Goal: Check status: Check status

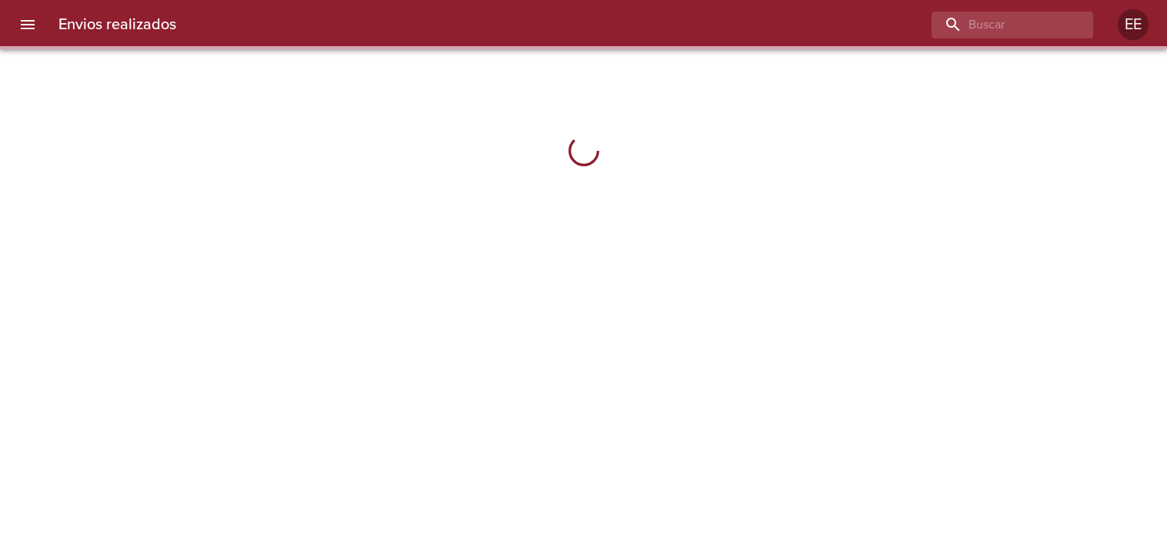
click at [1002, 23] on input "buscar" at bounding box center [998, 25] width 135 height 27
type input "[PERSON_NAME]"
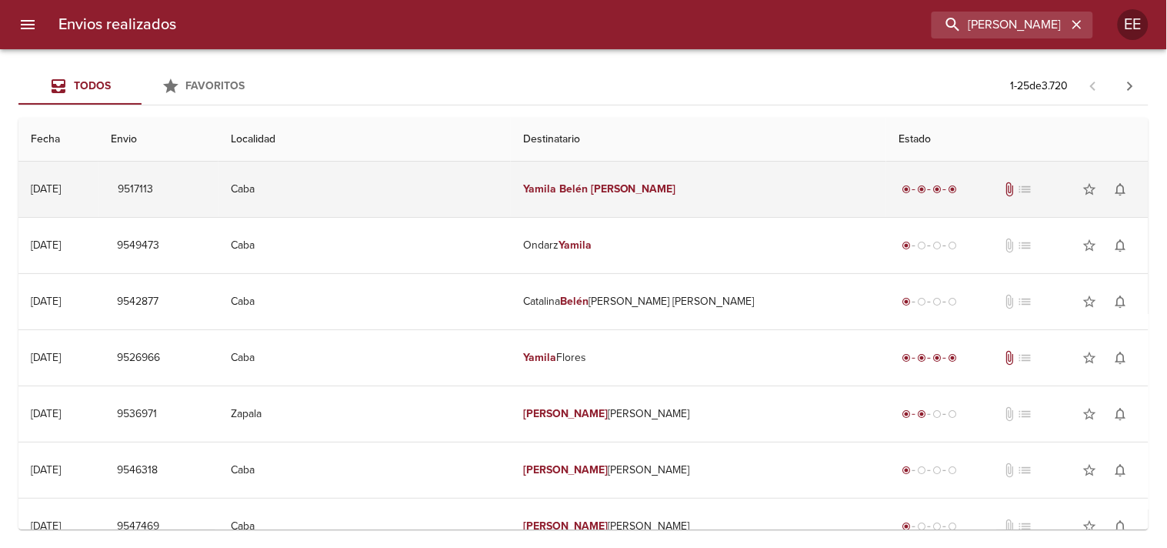
click at [635, 189] on em "[PERSON_NAME]" at bounding box center [633, 188] width 85 height 13
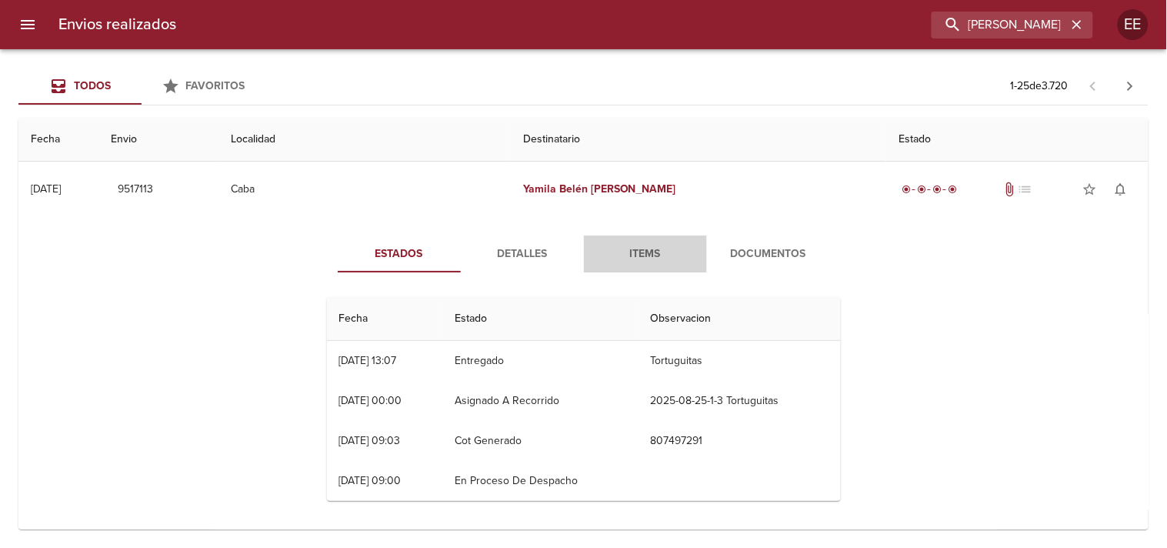
click at [623, 254] on span "Items" at bounding box center [645, 254] width 105 height 19
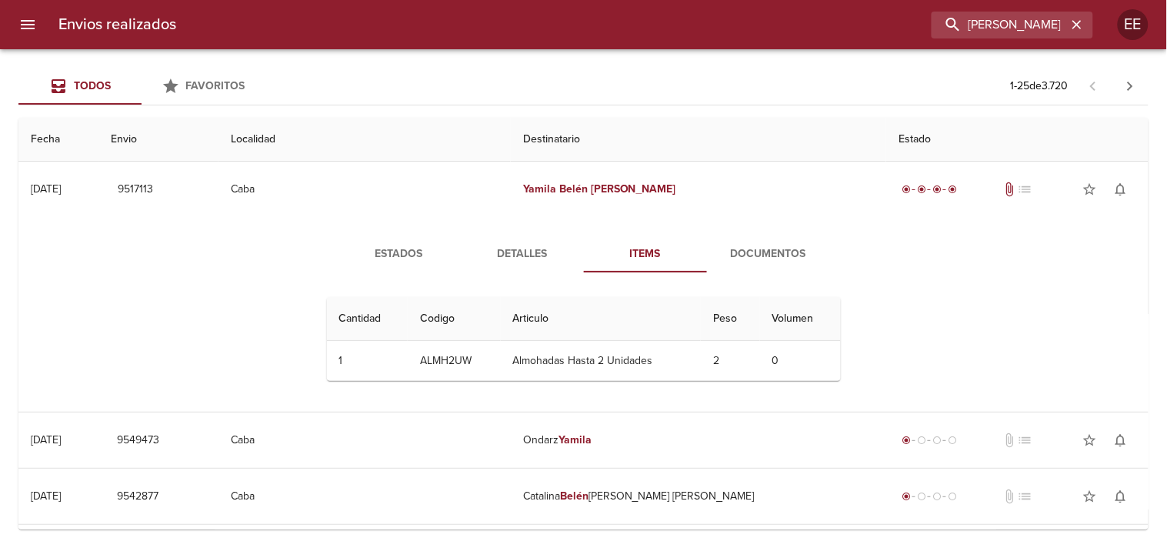
click at [497, 255] on span "Detalles" at bounding box center [522, 254] width 105 height 19
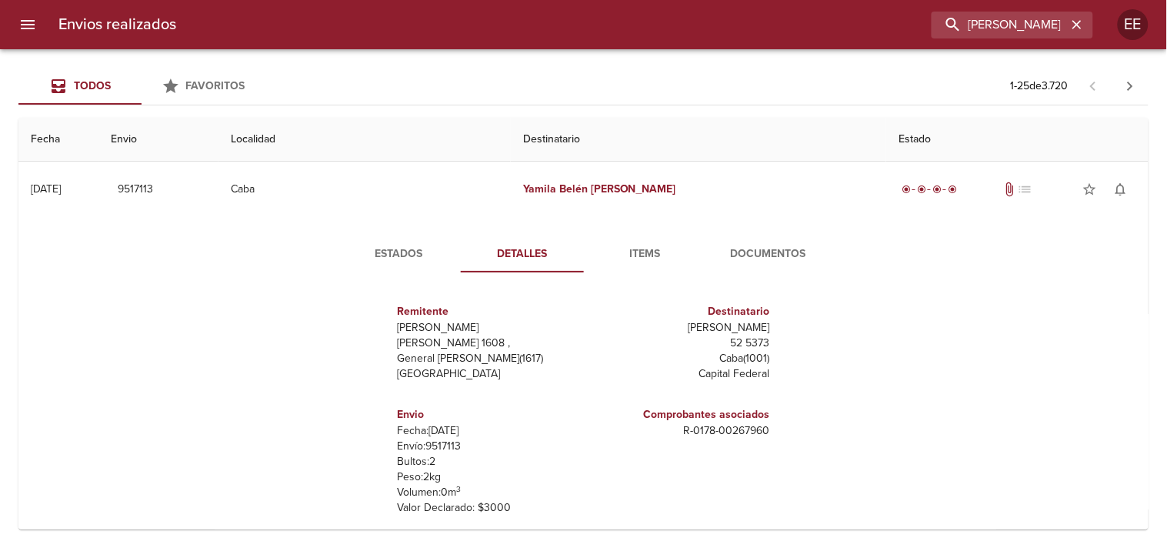
scroll to position [85, 0]
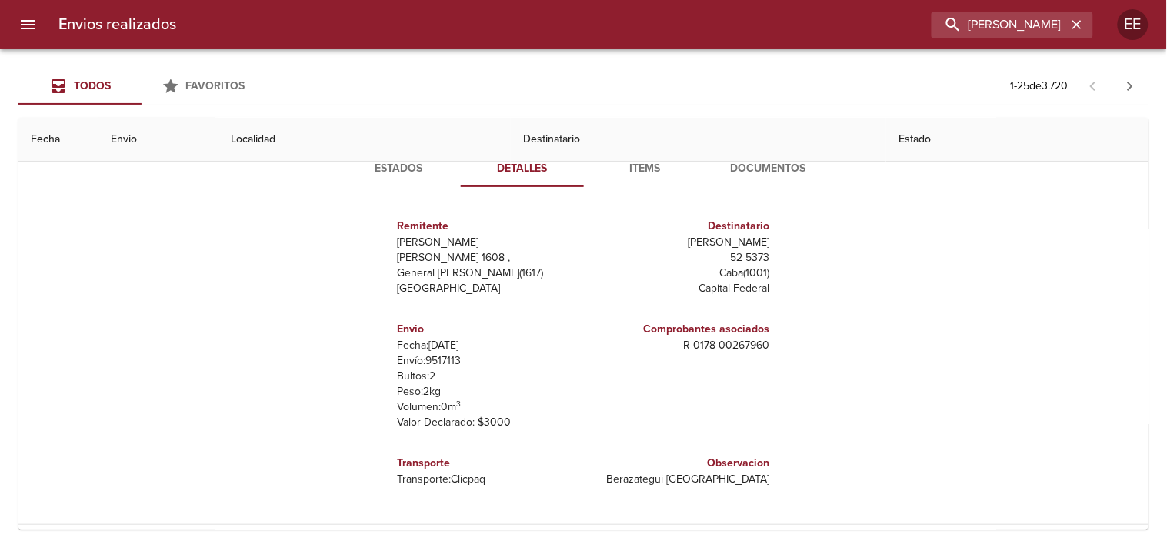
click at [772, 169] on span "Documentos" at bounding box center [768, 168] width 105 height 19
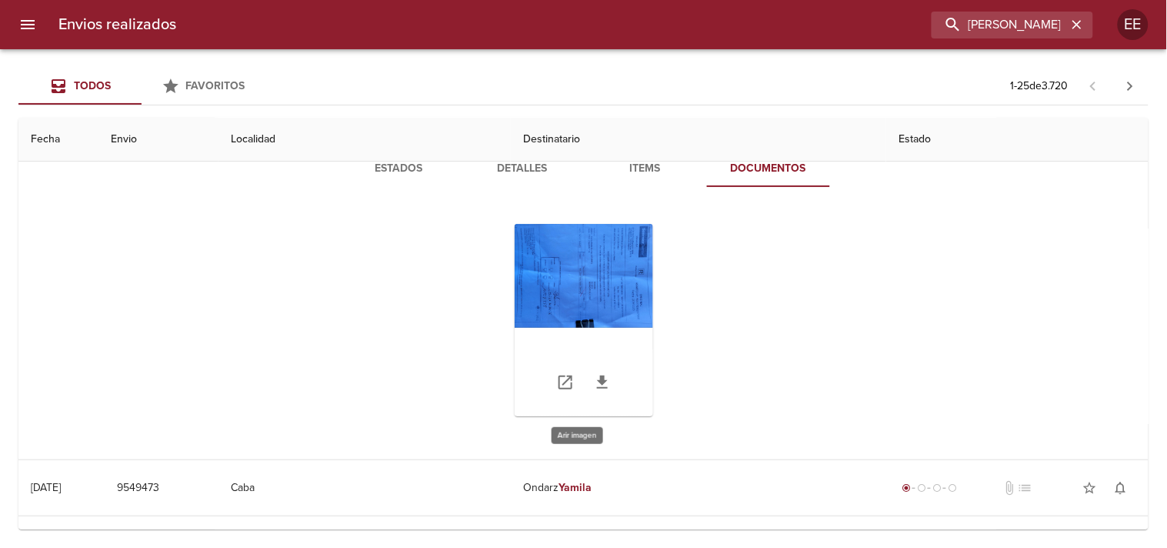
click at [580, 262] on div "Tabla de envíos del cliente" at bounding box center [584, 320] width 138 height 192
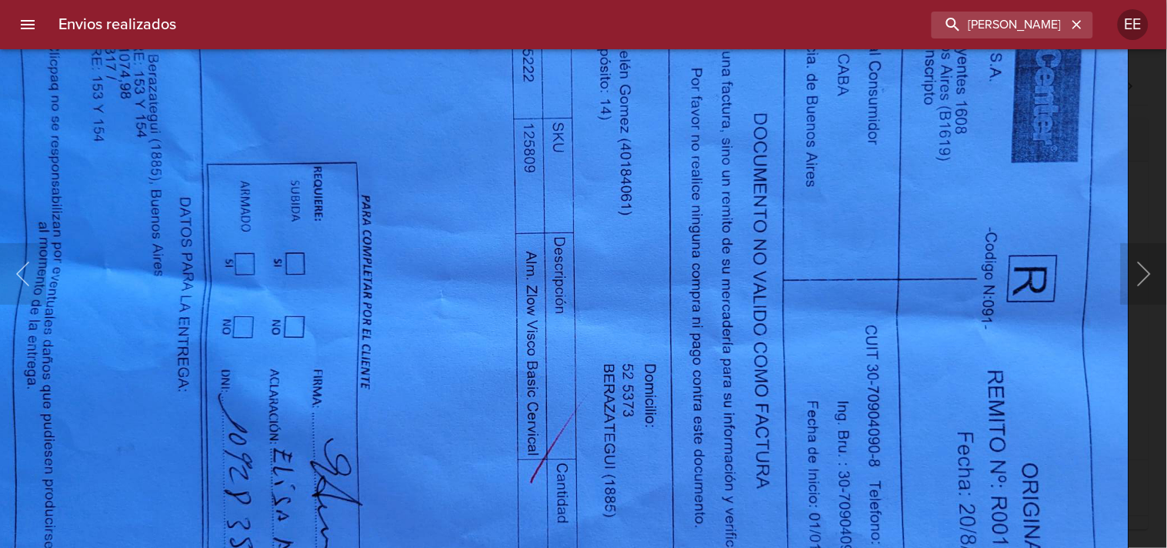
click at [505, 441] on img "Lightbox" at bounding box center [559, 313] width 1140 height 855
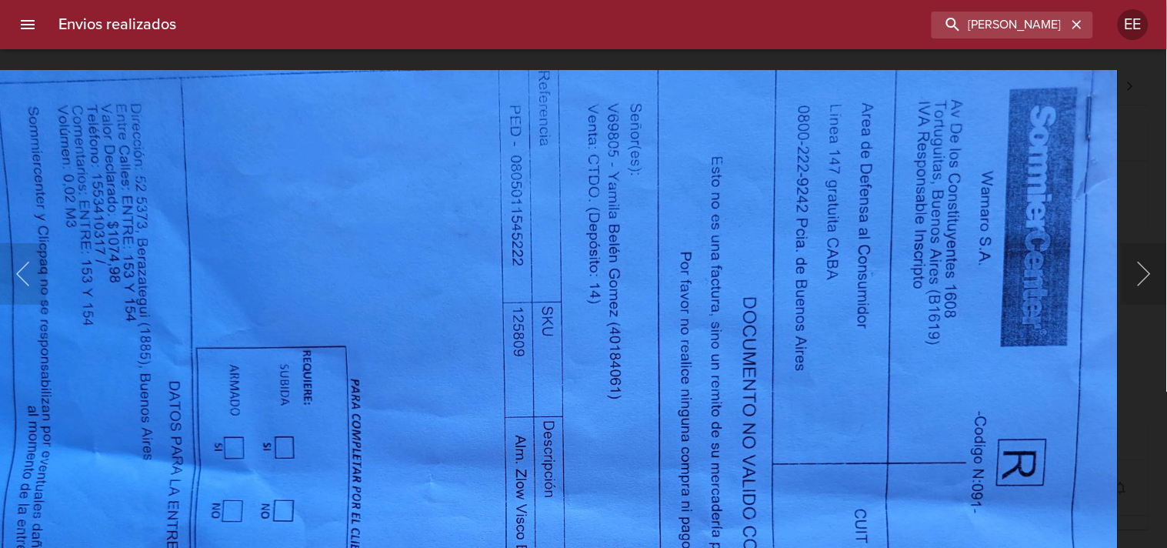
click at [506, 441] on img "Lightbox" at bounding box center [548, 497] width 1140 height 855
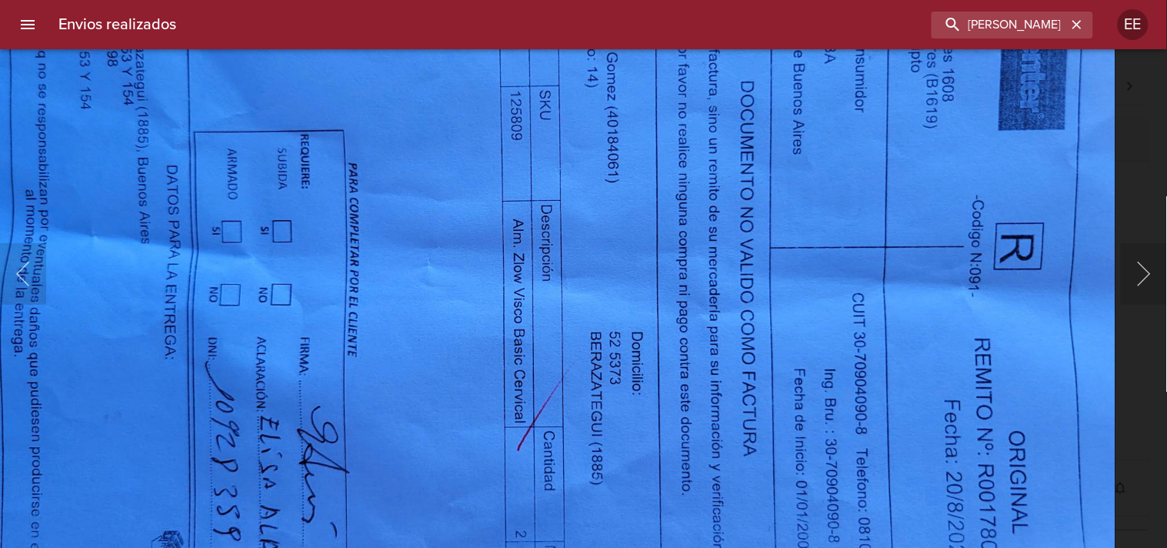
click at [517, 165] on img "Lightbox" at bounding box center [546, 281] width 1140 height 855
click at [1138, 188] on div "Lightbox" at bounding box center [583, 274] width 1167 height 548
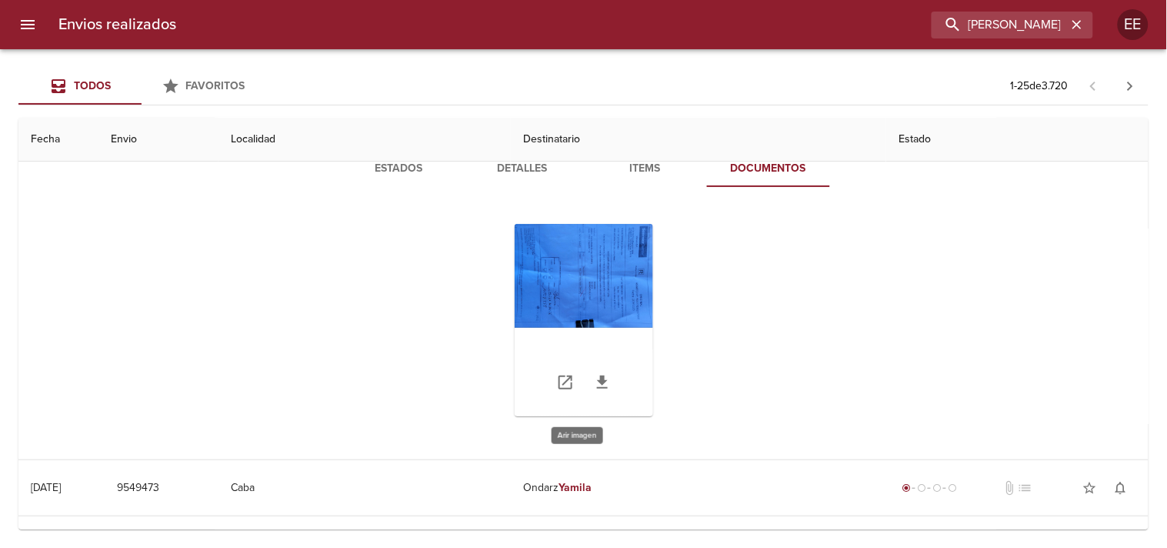
click at [602, 251] on div "Tabla de envíos del cliente" at bounding box center [584, 320] width 138 height 192
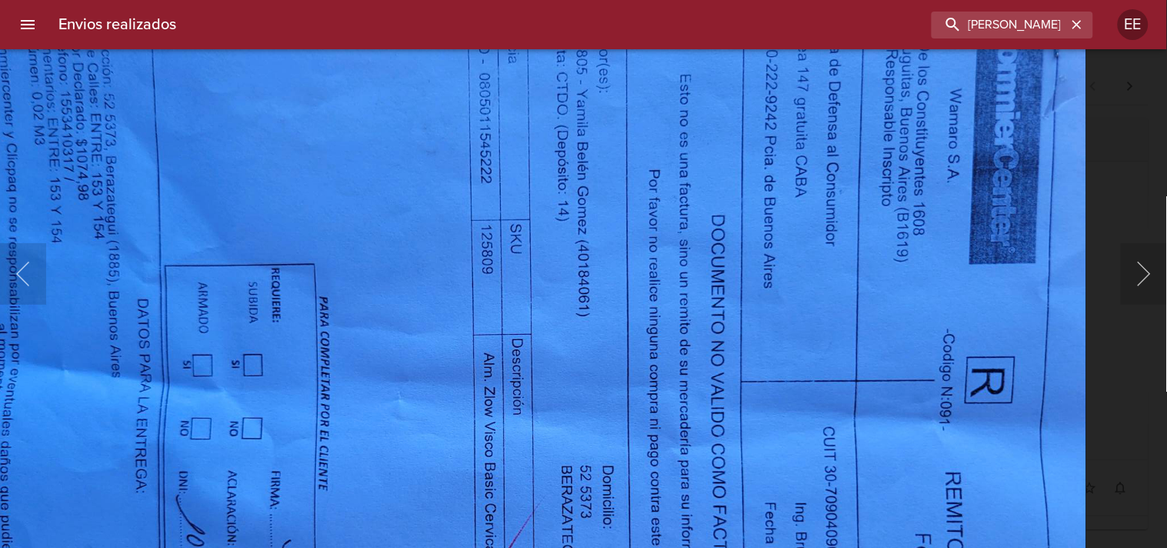
click at [623, 441] on img "Lightbox" at bounding box center [517, 415] width 1140 height 855
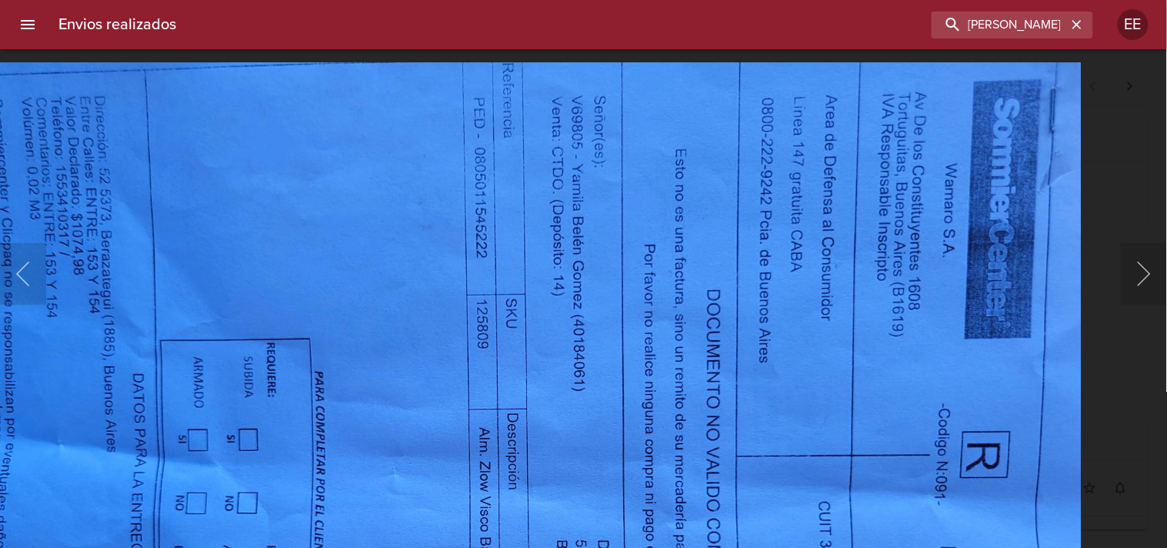
click at [628, 369] on img "Lightbox" at bounding box center [512, 489] width 1140 height 855
click at [1105, 349] on div "Lightbox" at bounding box center [583, 274] width 1167 height 548
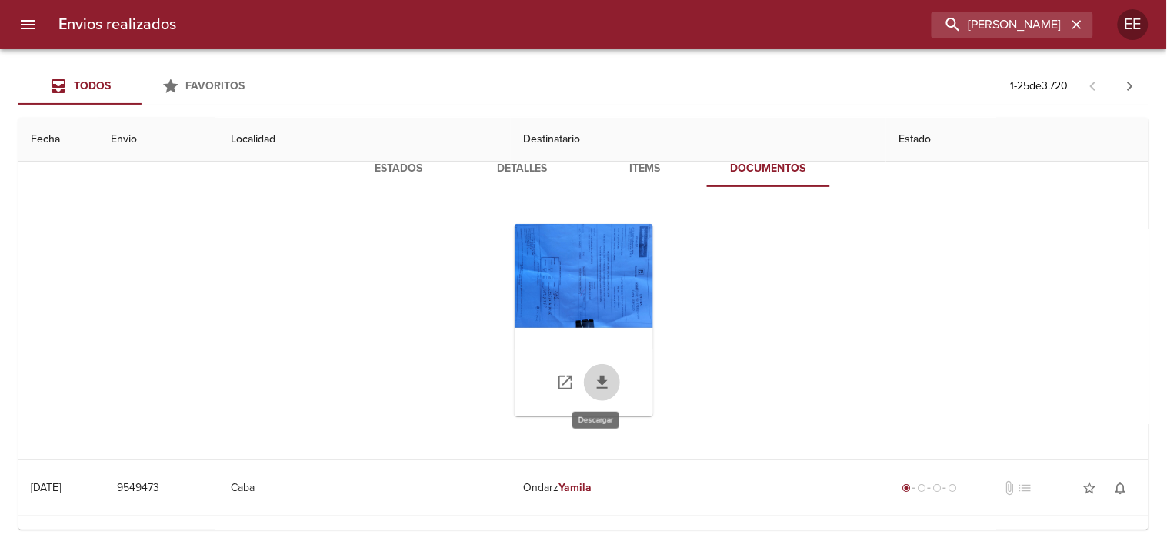
click at [597, 377] on icon "Tabla de envíos del cliente" at bounding box center [602, 381] width 11 height 13
